Goal: Task Accomplishment & Management: Manage account settings

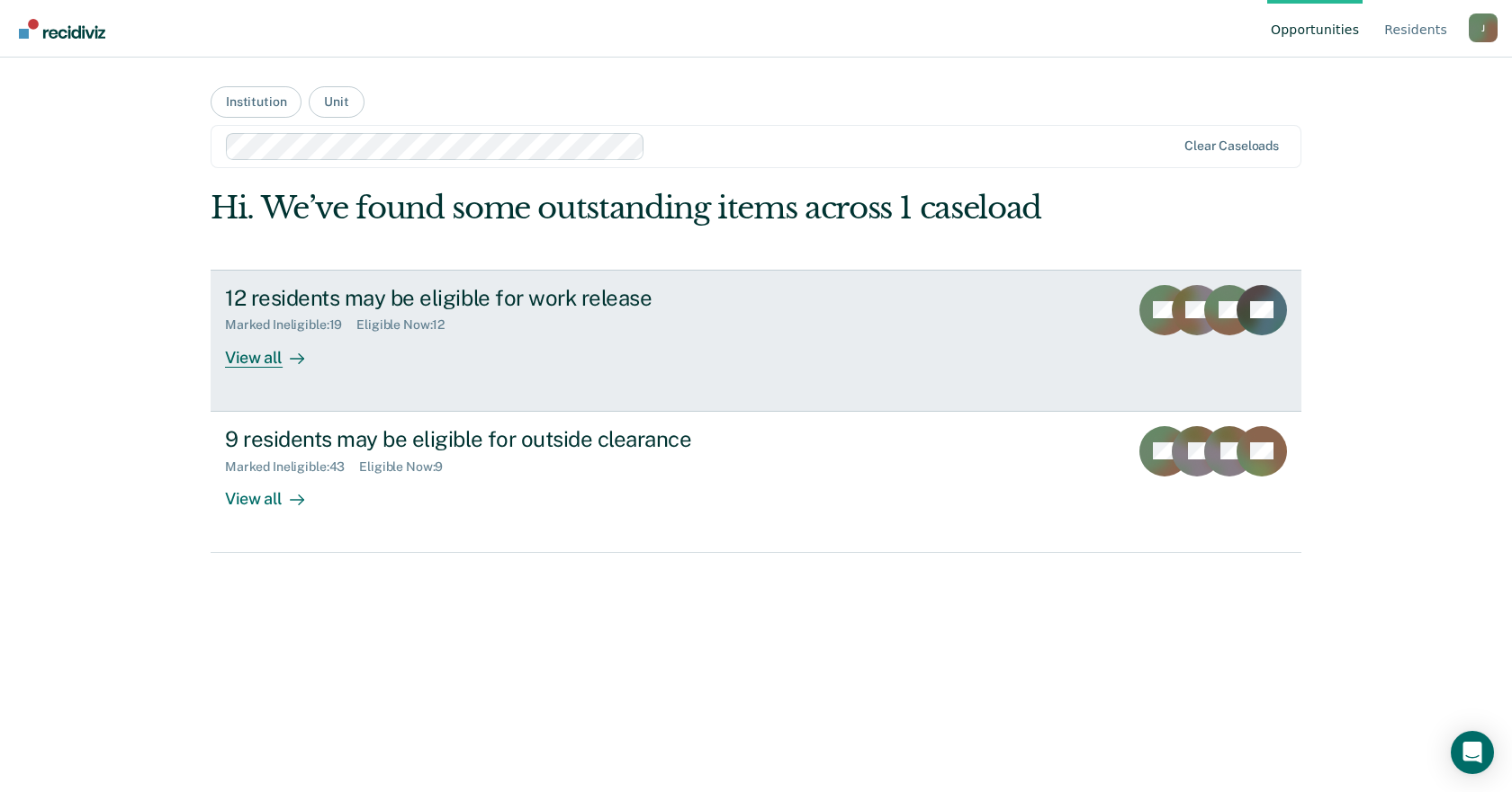
click at [278, 368] on link "12 residents may be eligible for work release Marked Ineligible : 19 Eligible N…" at bounding box center [756, 341] width 1091 height 142
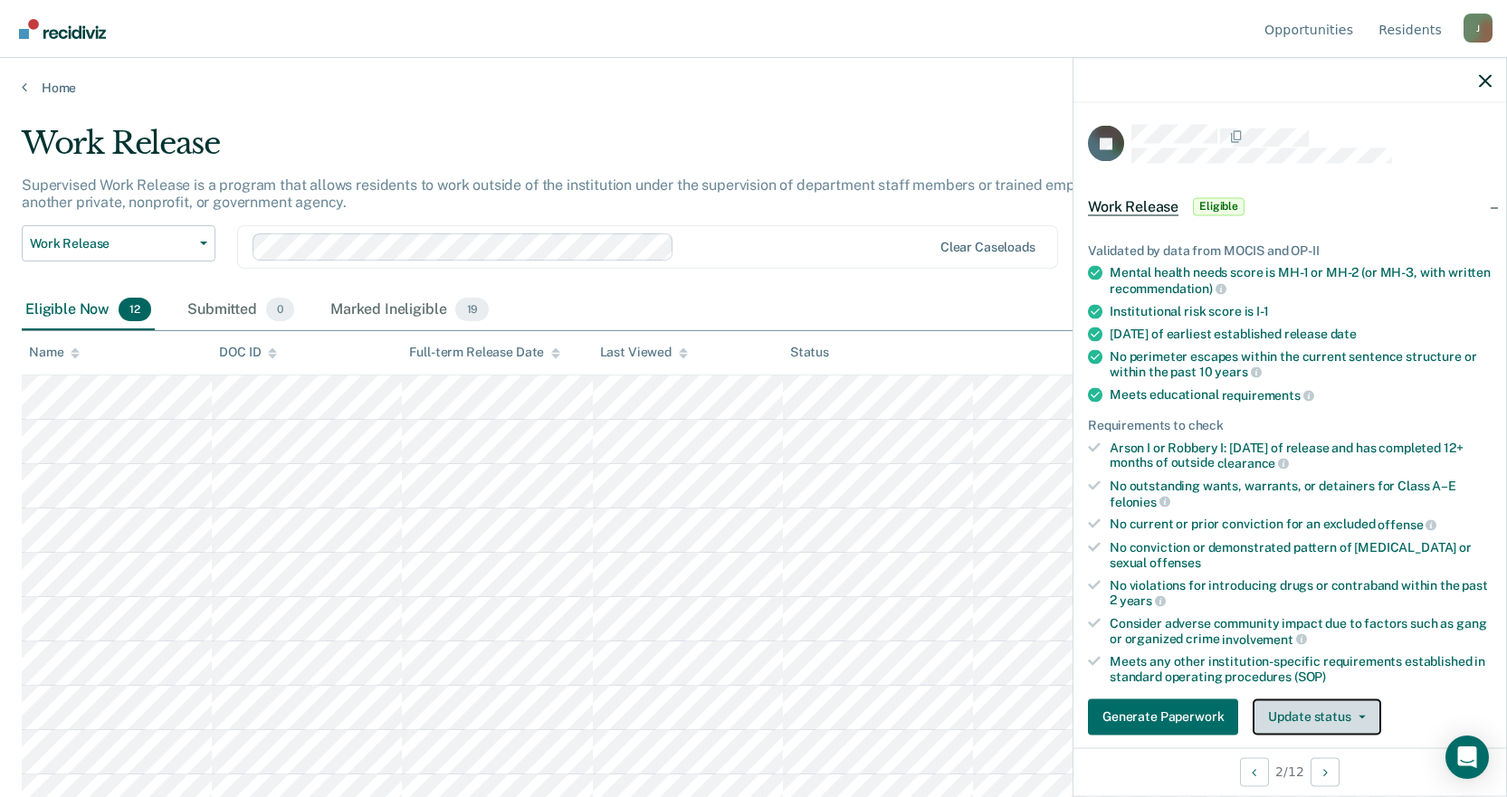
click at [1334, 718] on button "Update status" at bounding box center [1317, 717] width 128 height 36
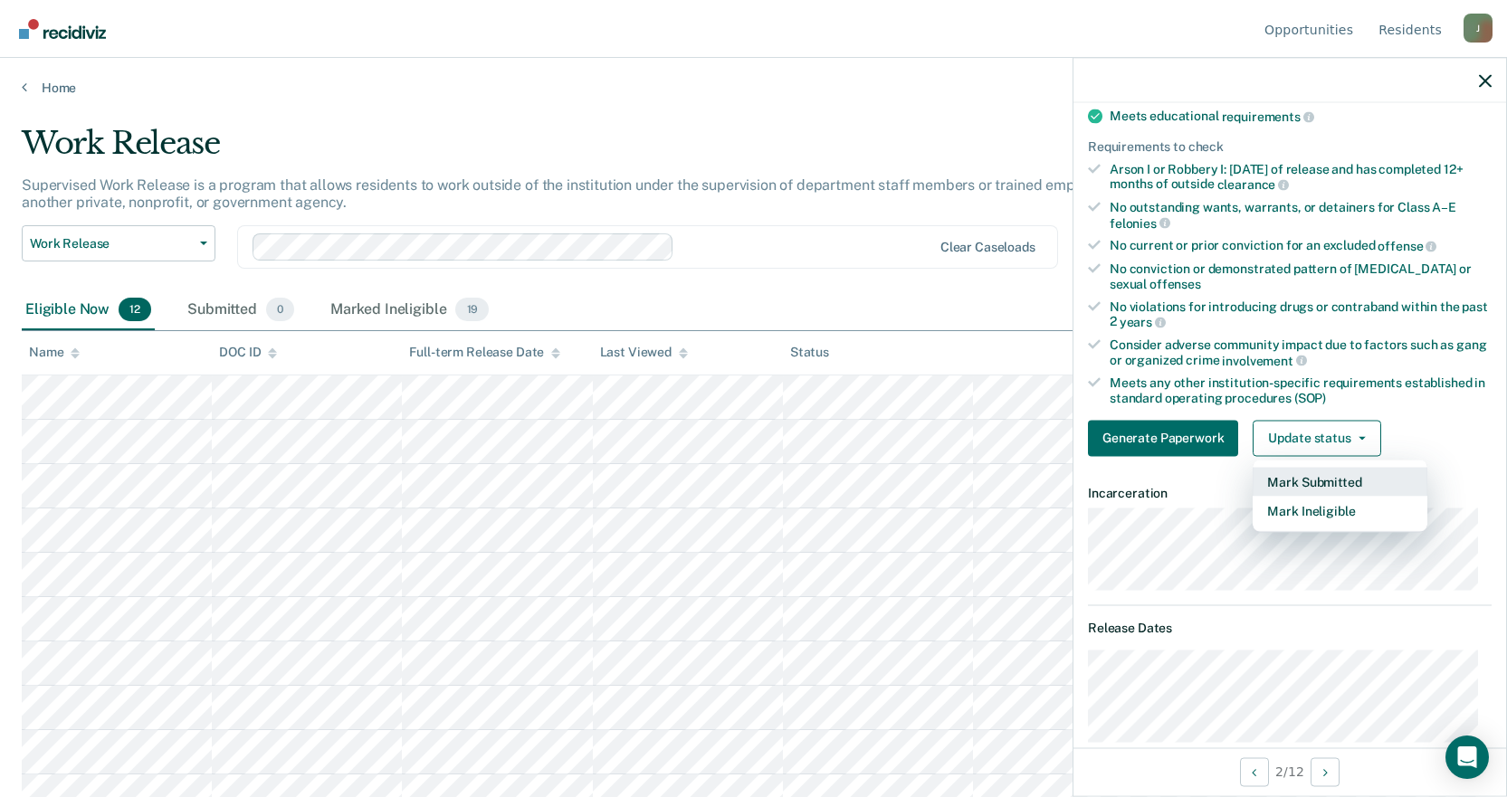
scroll to position [550, 0]
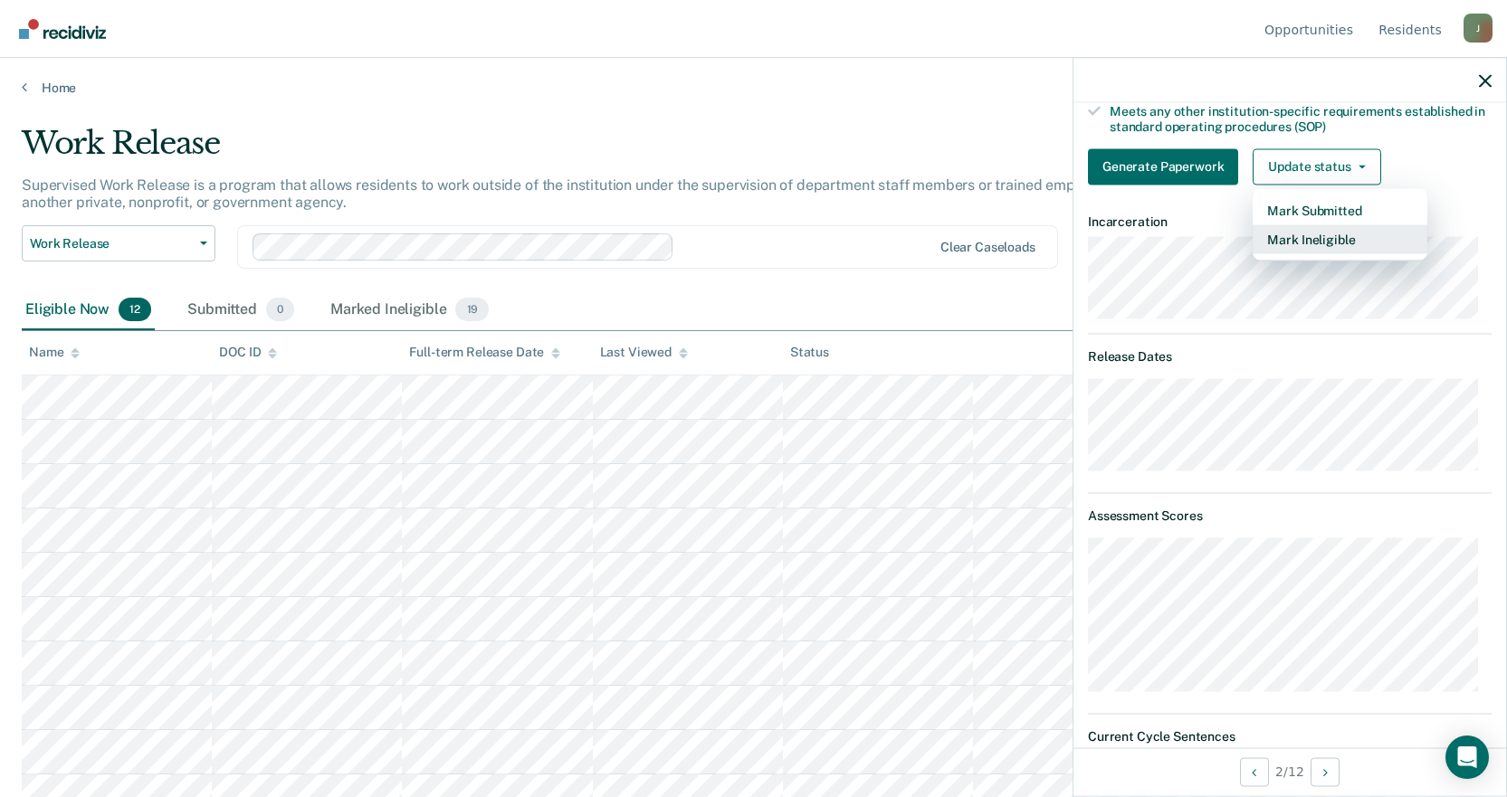
click at [1302, 232] on button "Mark Ineligible" at bounding box center [1340, 238] width 175 height 29
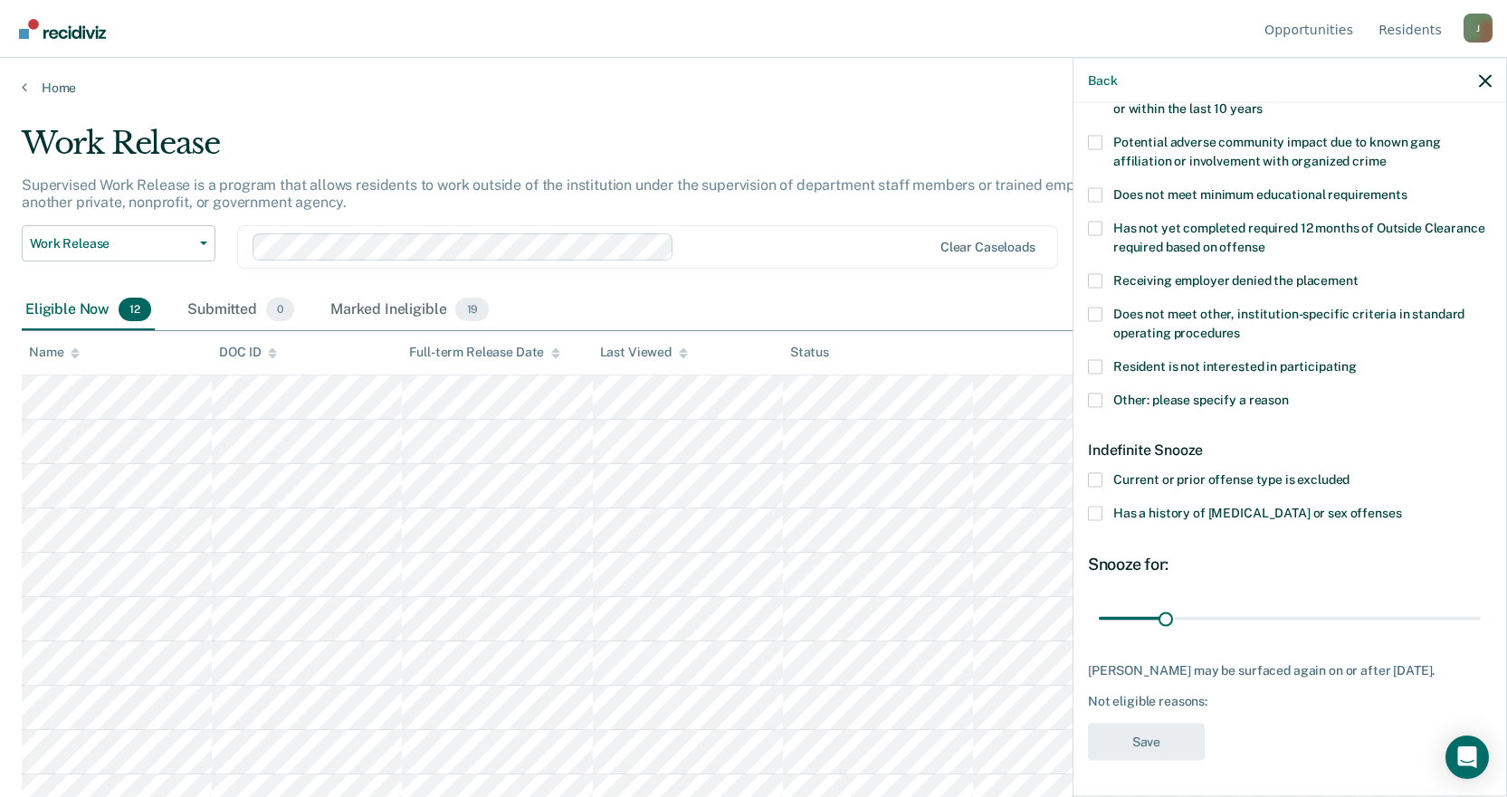
scroll to position [324, 0]
click at [1095, 362] on span at bounding box center [1095, 368] width 14 height 14
click at [1357, 361] on input "Resident is not interested in participating" at bounding box center [1357, 361] width 0 height 0
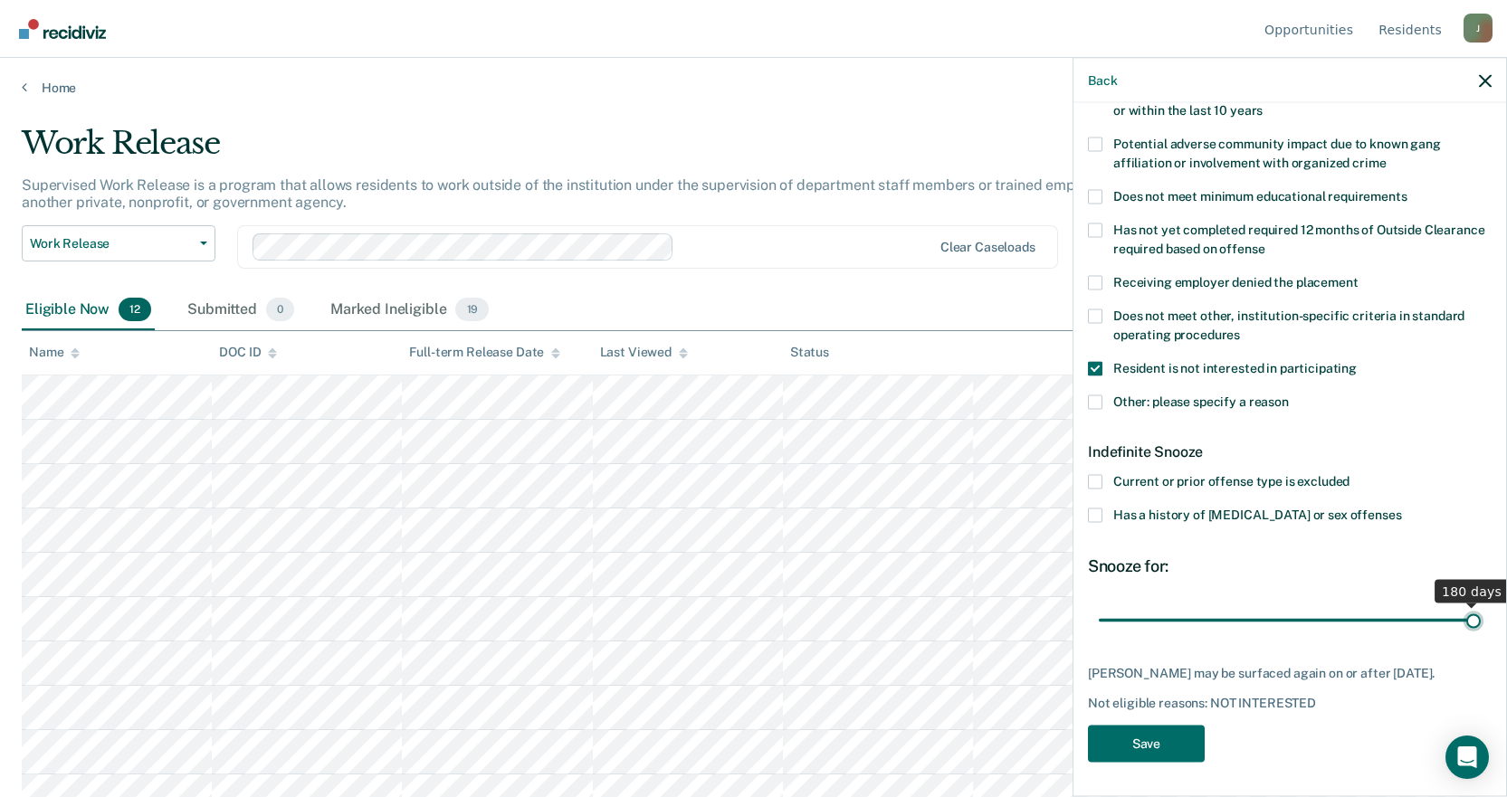
drag, startPoint x: 1160, startPoint y: 617, endPoint x: 1520, endPoint y: 632, distance: 360.6
type input "180"
click at [1481, 632] on input "range" at bounding box center [1290, 621] width 382 height 32
click at [1150, 738] on button "Save" at bounding box center [1146, 744] width 117 height 37
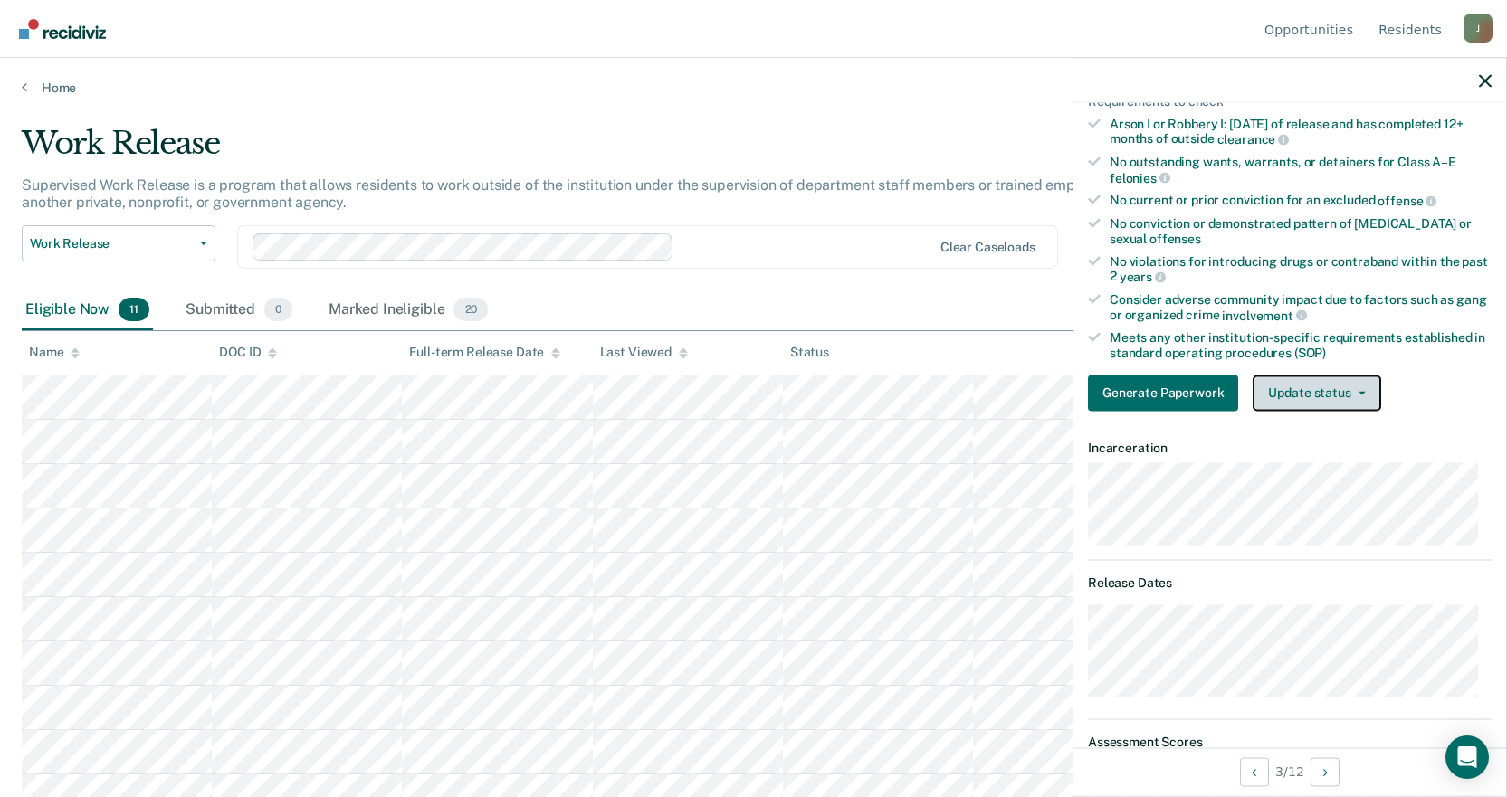
click at [1344, 384] on button "Update status" at bounding box center [1317, 393] width 128 height 36
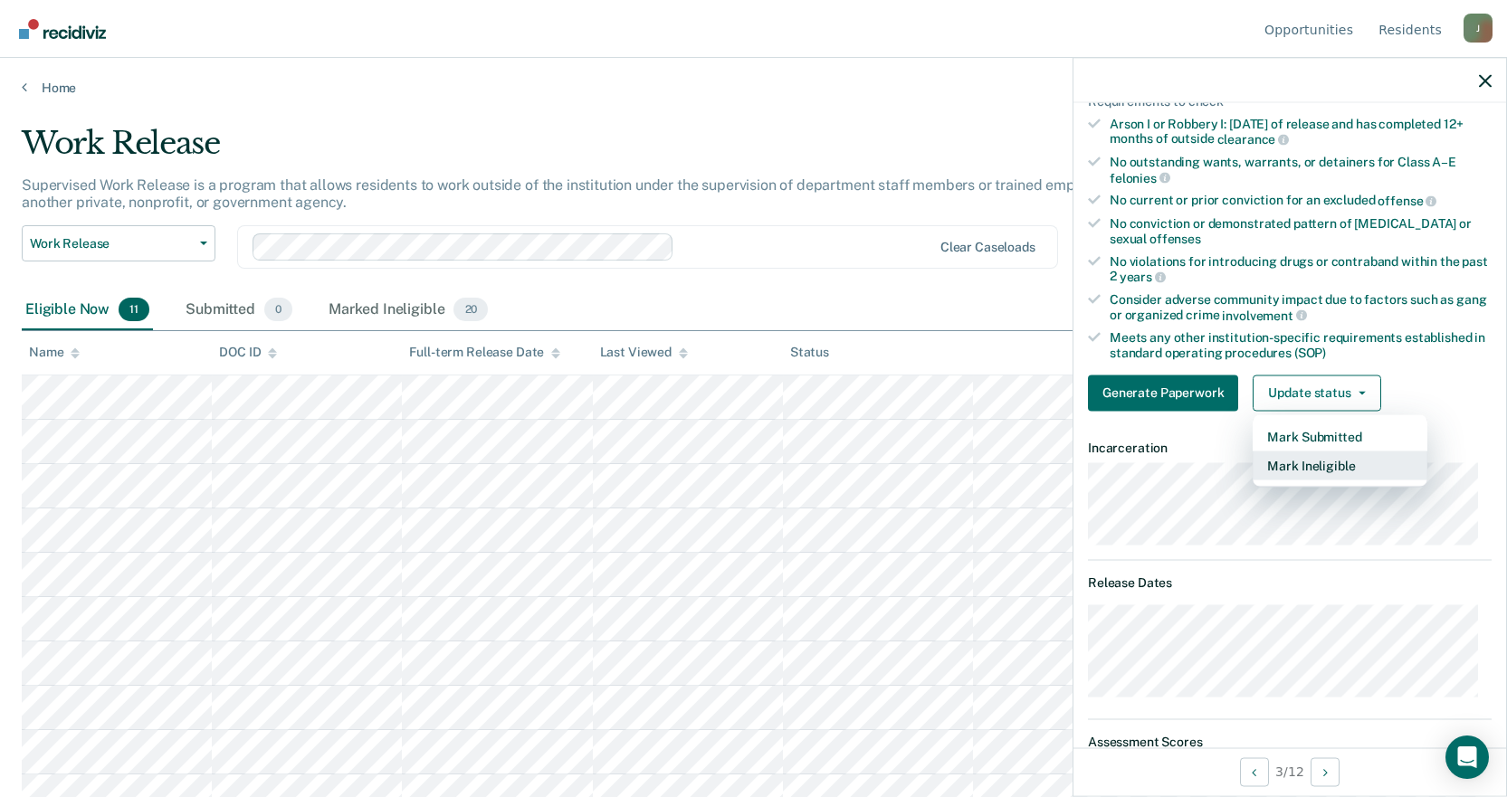
click at [1296, 469] on button "Mark Ineligible" at bounding box center [1340, 465] width 175 height 29
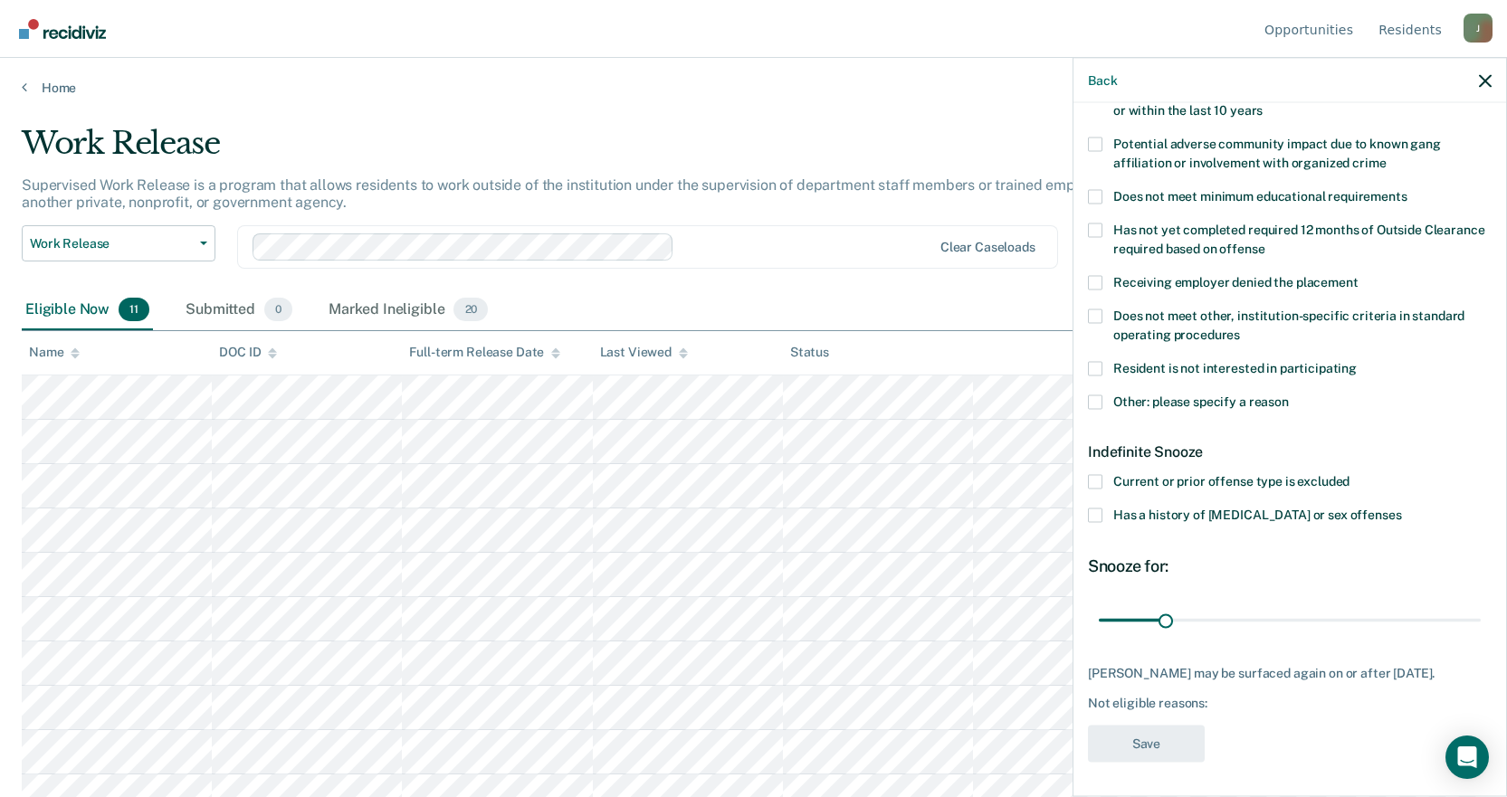
click at [1099, 398] on span at bounding box center [1095, 402] width 14 height 14
click at [1289, 395] on input "Other: please specify a reason" at bounding box center [1289, 395] width 0 height 0
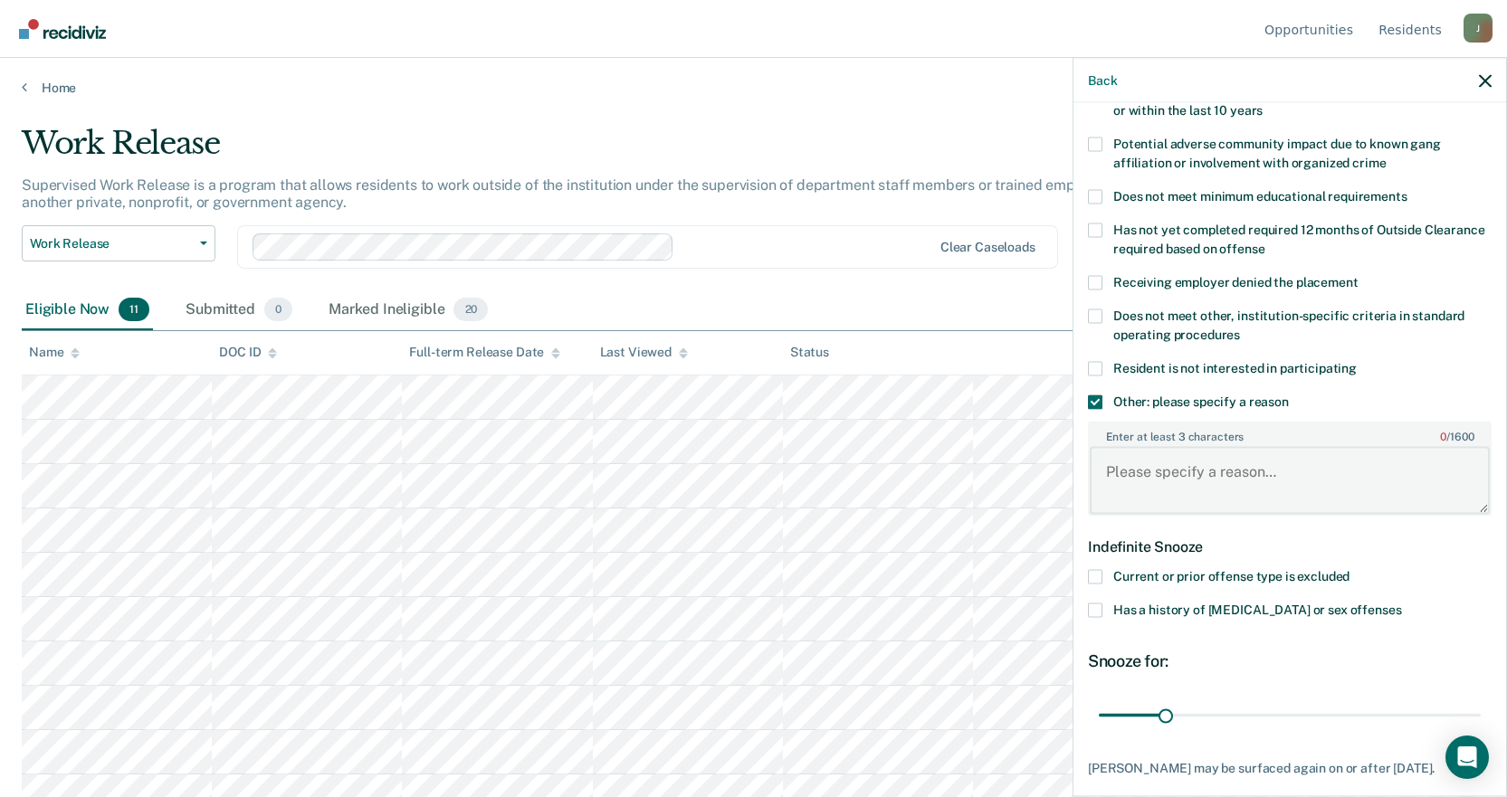
click at [1157, 467] on textarea "Enter at least 3 characters 0 / 1600" at bounding box center [1290, 480] width 400 height 67
type textarea "Treatment Transfer"
drag, startPoint x: 1164, startPoint y: 717, endPoint x: 1520, endPoint y: 715, distance: 355.8
type input "180"
click at [1481, 715] on input "range" at bounding box center [1290, 716] width 382 height 32
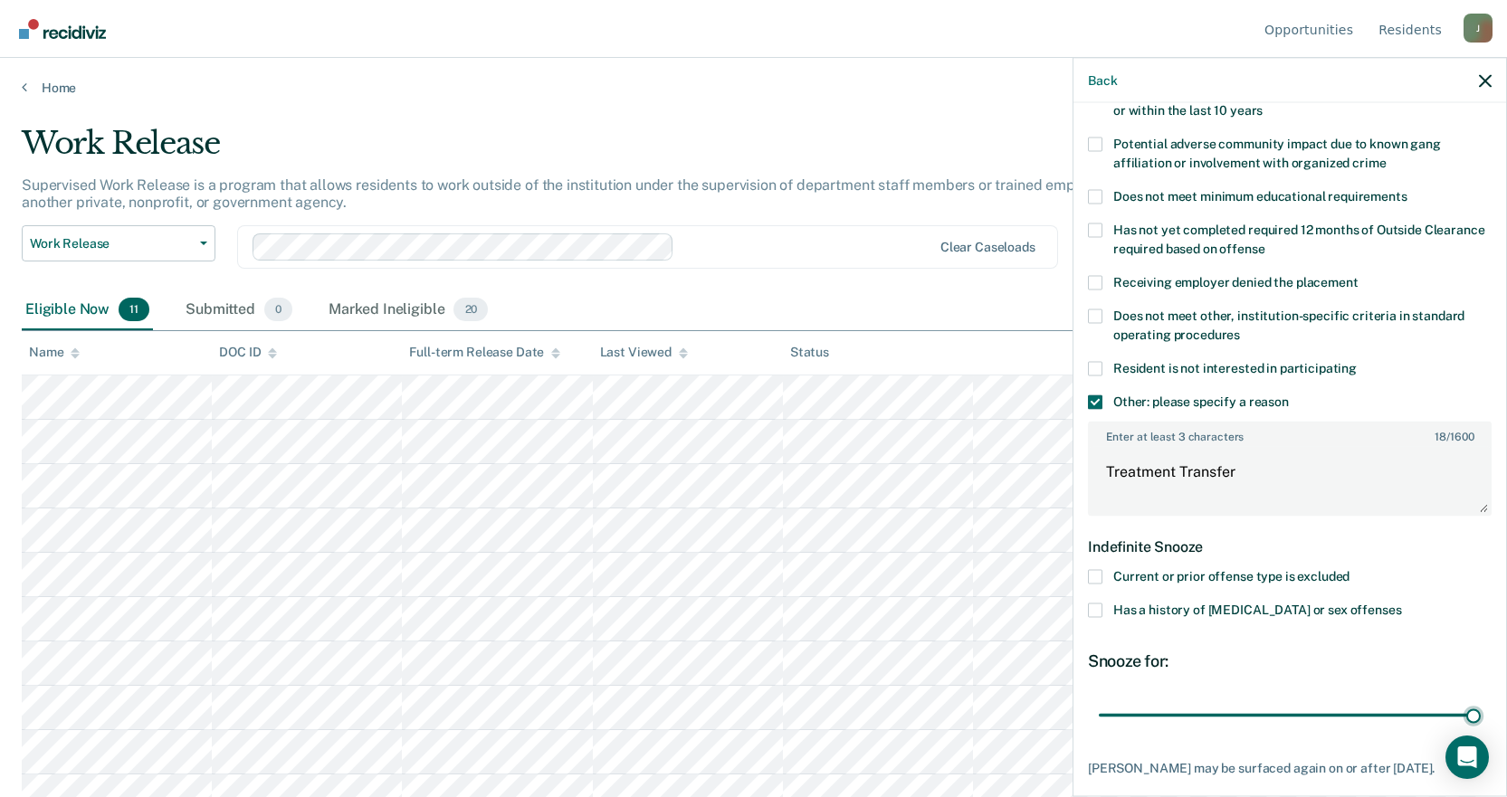
scroll to position [435, 0]
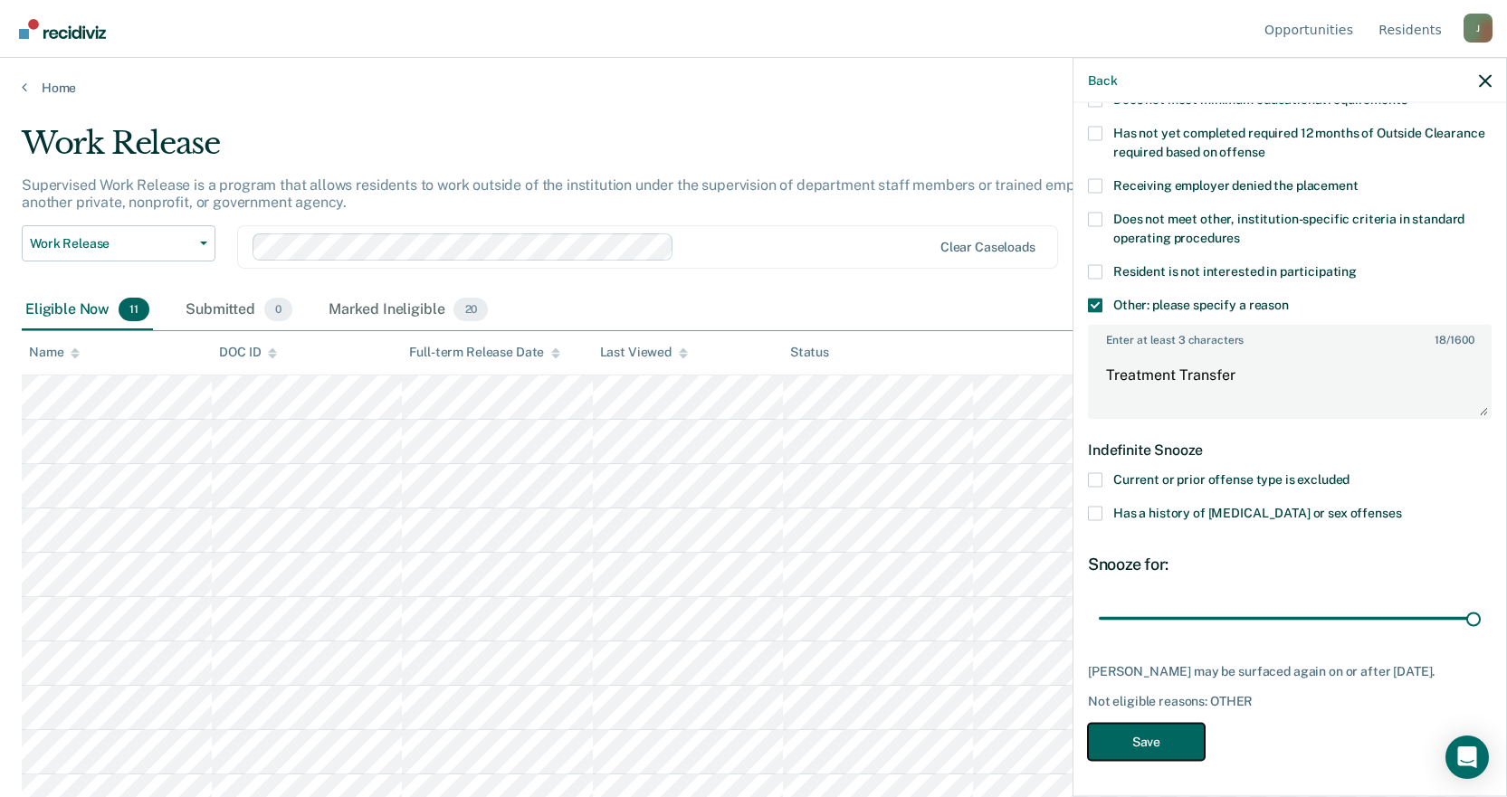
click at [1124, 731] on button "Save" at bounding box center [1146, 741] width 117 height 37
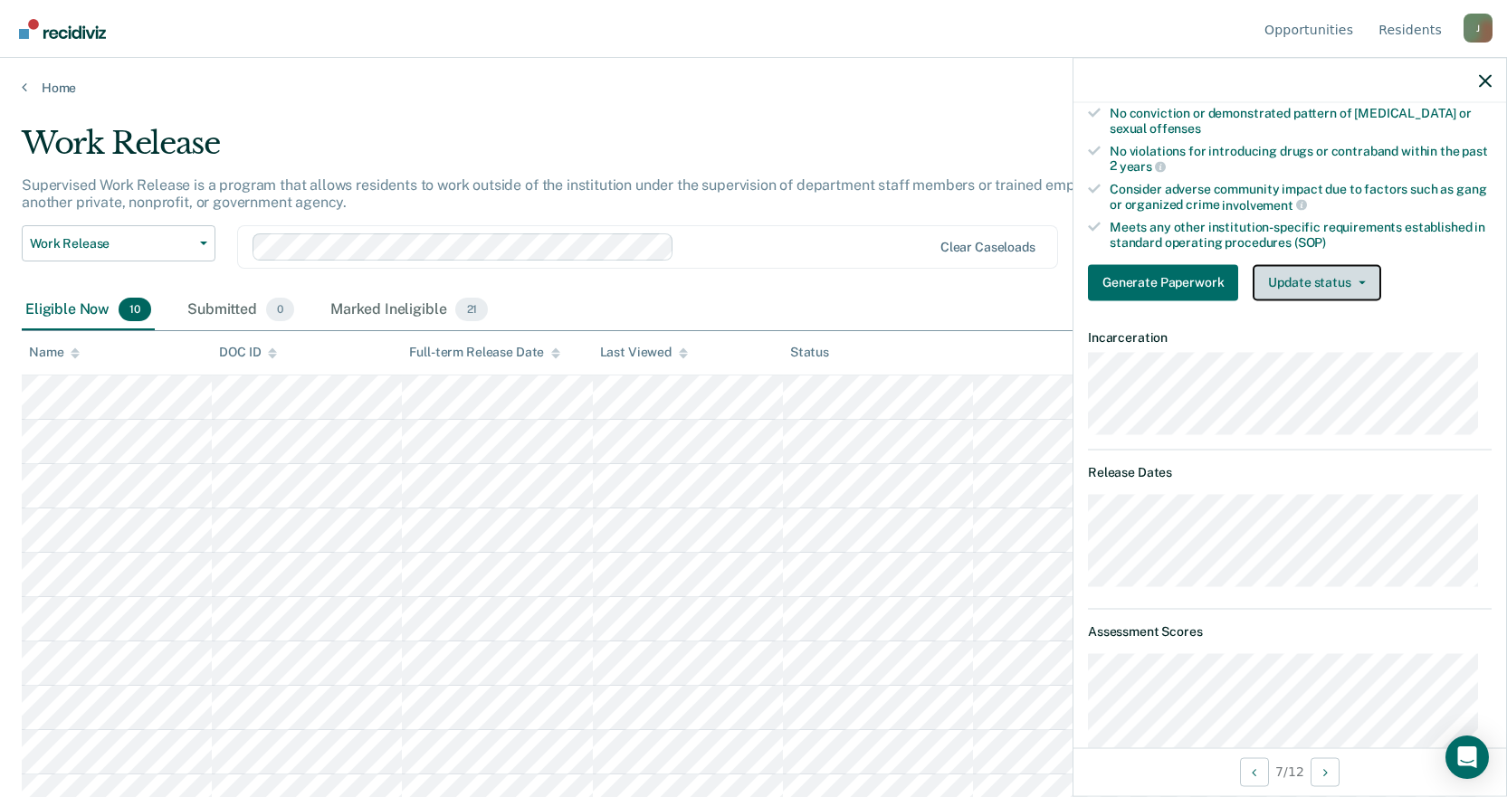
click at [1351, 282] on span "button" at bounding box center [1358, 283] width 14 height 4
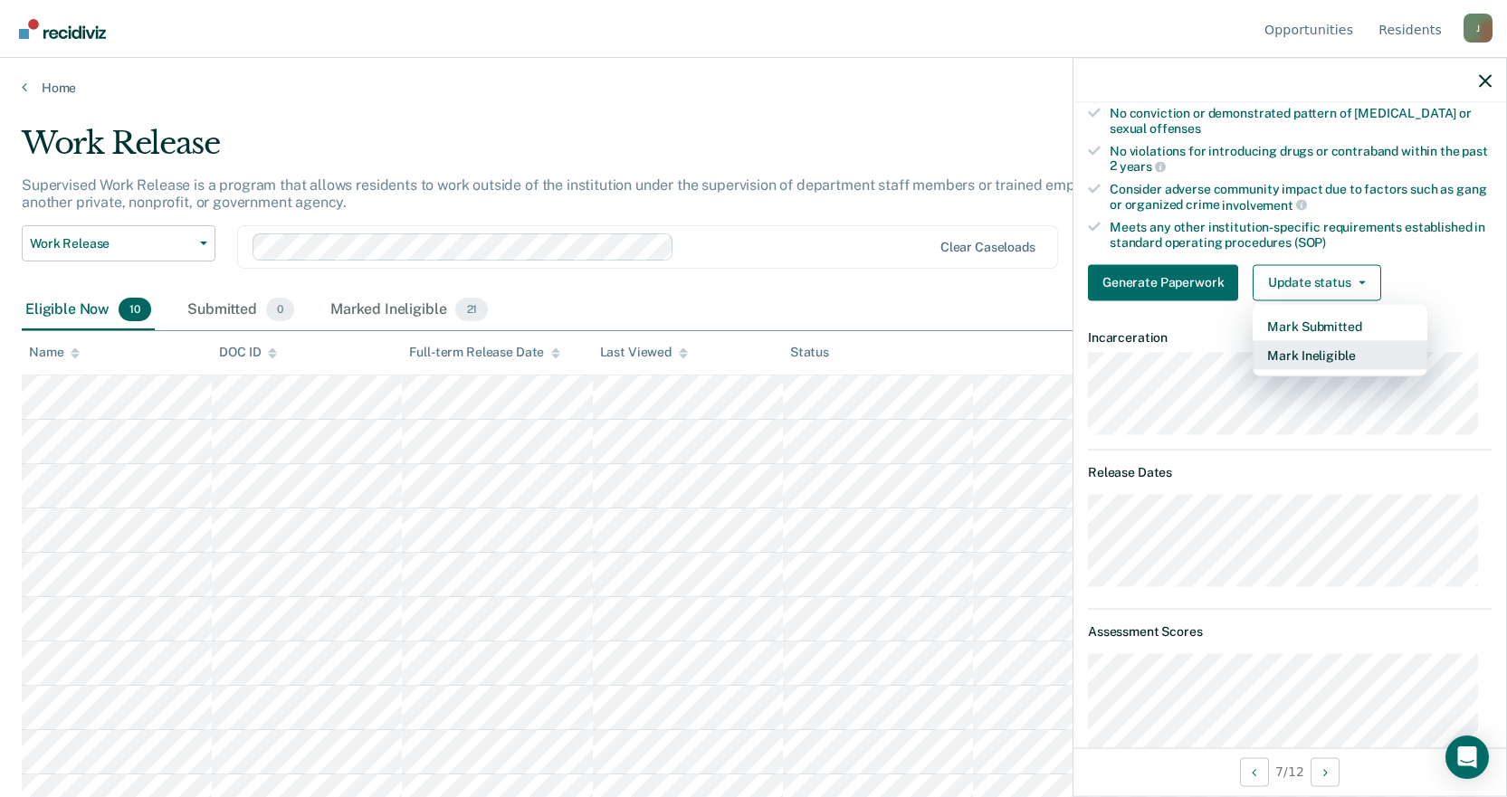
click at [1335, 355] on button "Mark Ineligible" at bounding box center [1340, 354] width 175 height 29
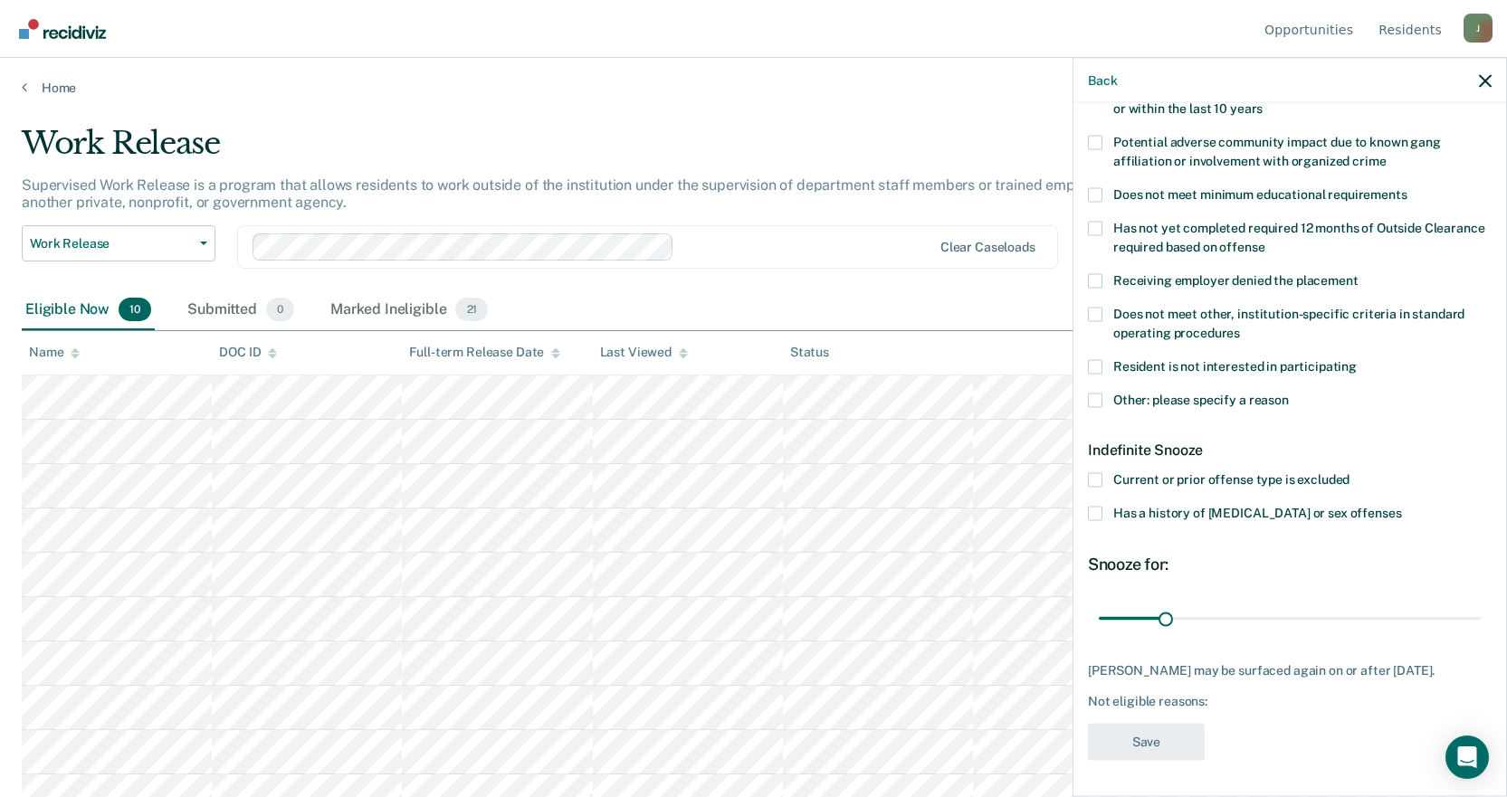
scroll to position [339, 0]
click at [1094, 392] on span at bounding box center [1095, 399] width 14 height 14
click at [1289, 392] on input "Other: please specify a reason" at bounding box center [1289, 392] width 0 height 0
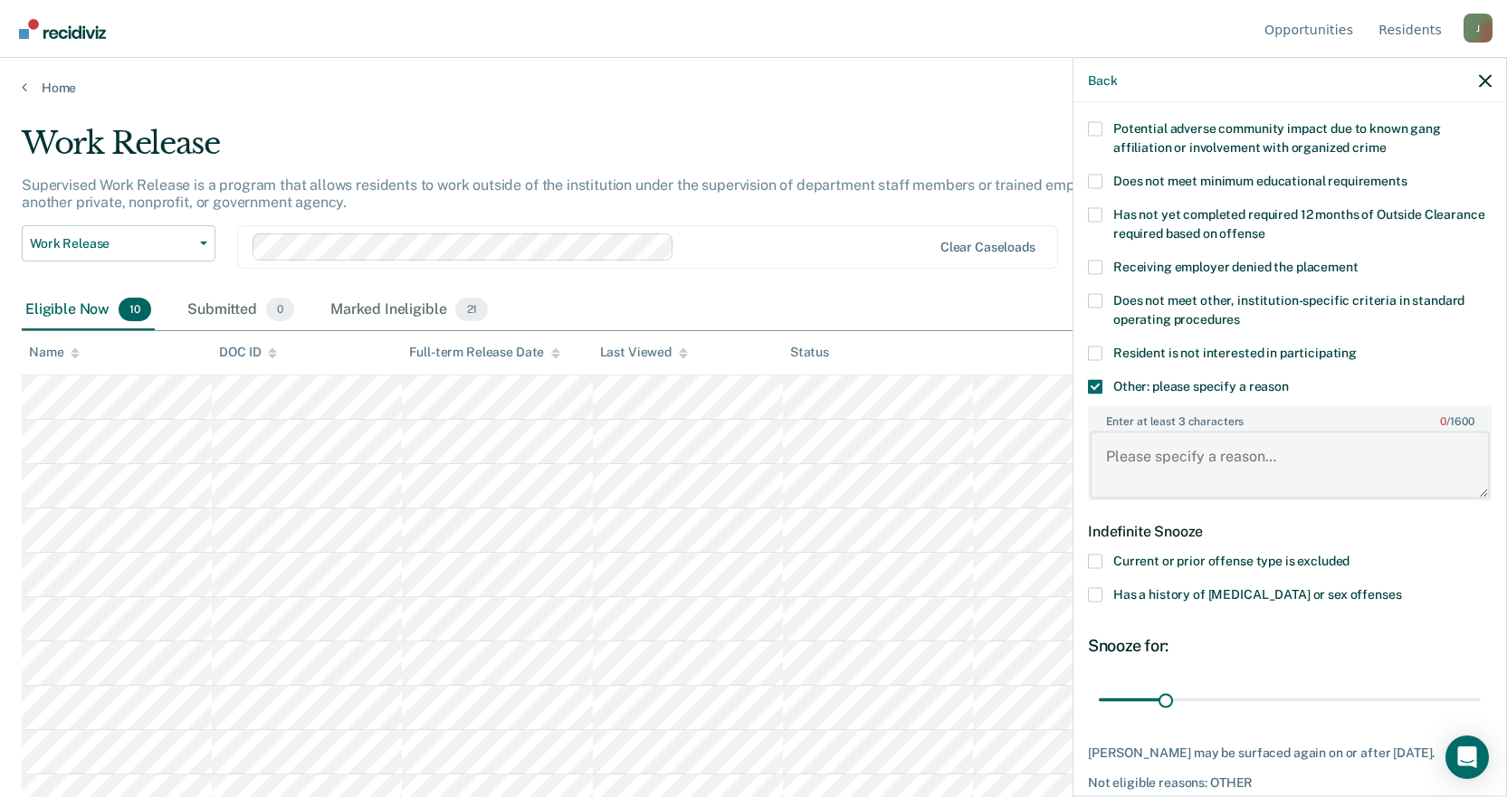
click at [1159, 445] on textarea "Enter at least 3 characters 0 / 1600" at bounding box center [1290, 465] width 400 height 67
type textarea "Has Detainers"
drag, startPoint x: 1164, startPoint y: 700, endPoint x: 1520, endPoint y: 690, distance: 355.9
type input "180"
click at [1481, 690] on input "range" at bounding box center [1290, 700] width 382 height 32
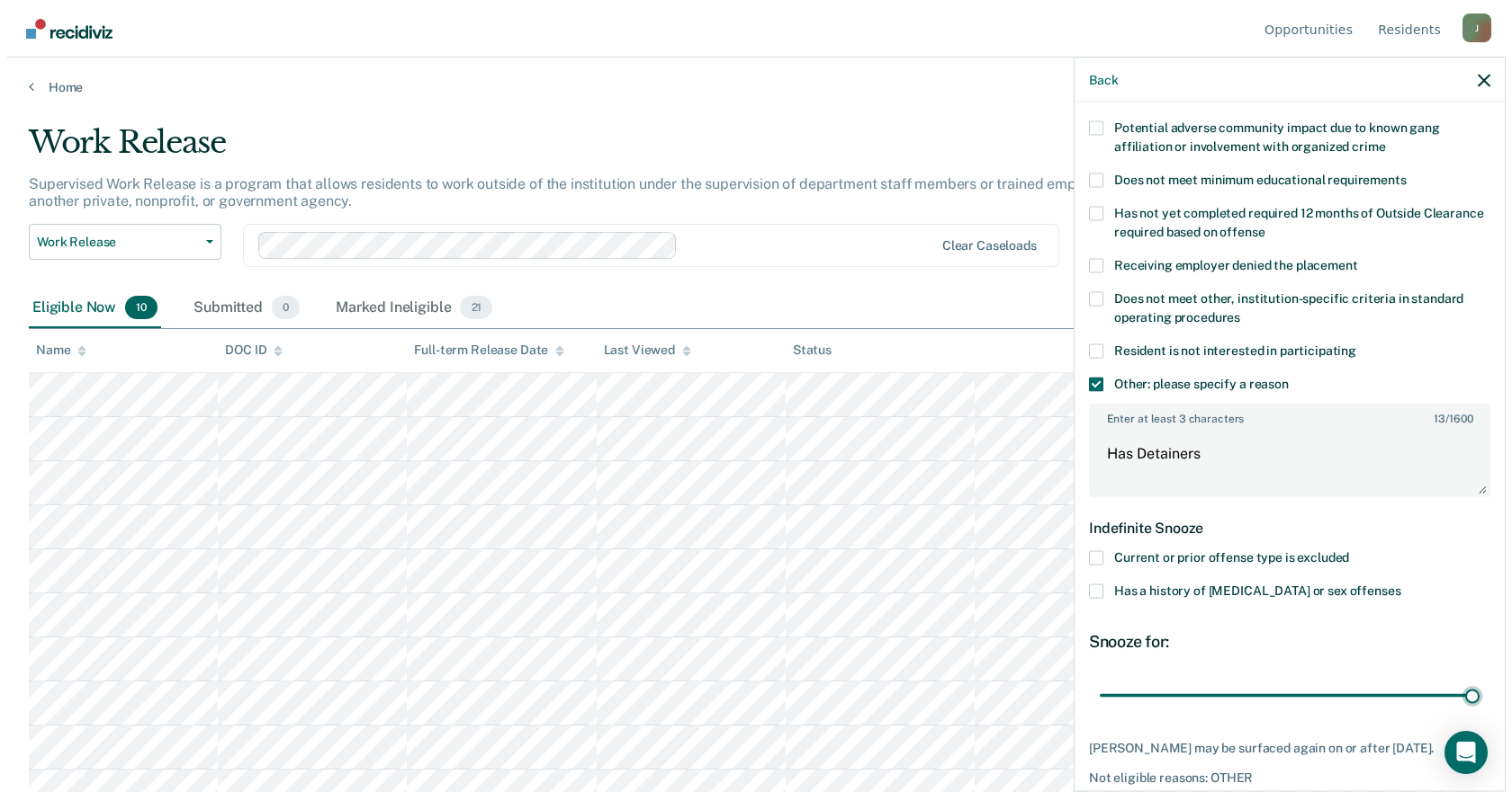
scroll to position [416, 0]
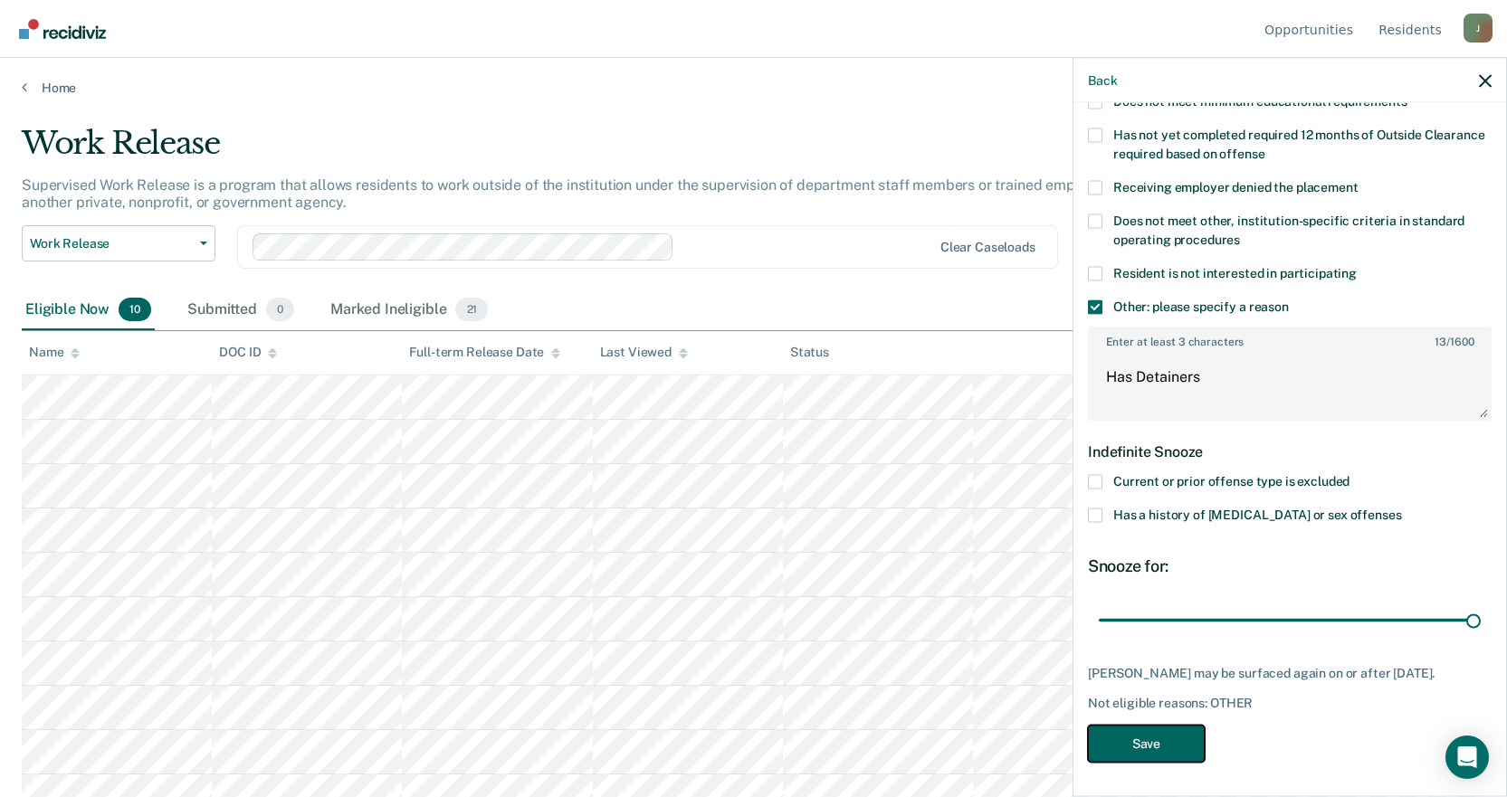
click at [1150, 736] on button "Save" at bounding box center [1146, 743] width 117 height 37
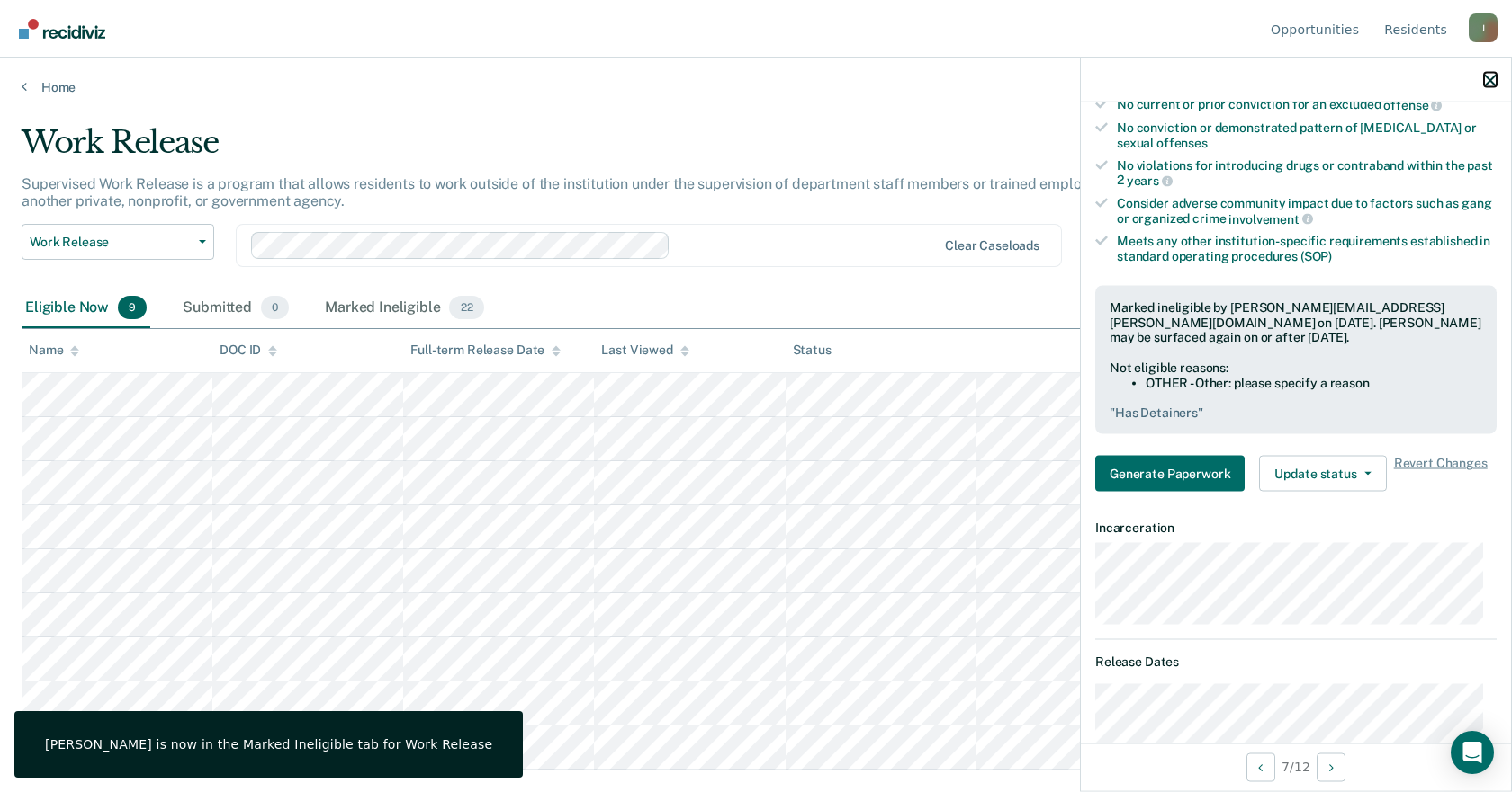
click at [1494, 78] on icon "button" at bounding box center [1490, 79] width 13 height 13
